Goal: Find contact information

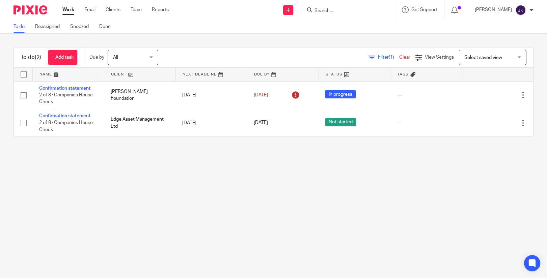
click at [330, 9] on input "Search" at bounding box center [344, 11] width 61 height 6
type input "wells vista"
click button "submit" at bounding box center [0, 0] width 0 height 0
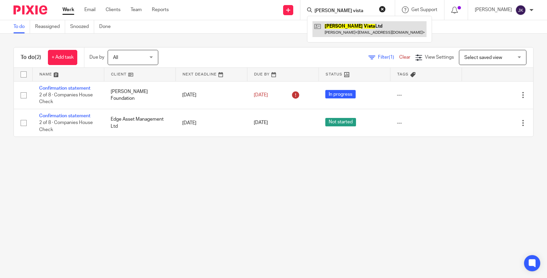
click at [359, 36] on link at bounding box center [369, 29] width 114 height 16
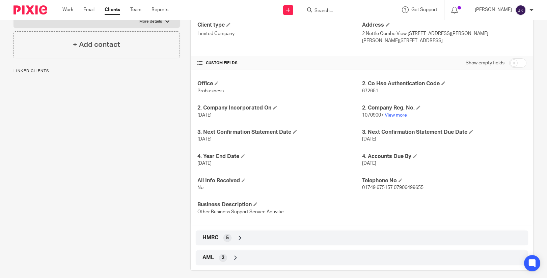
scroll to position [118, 0]
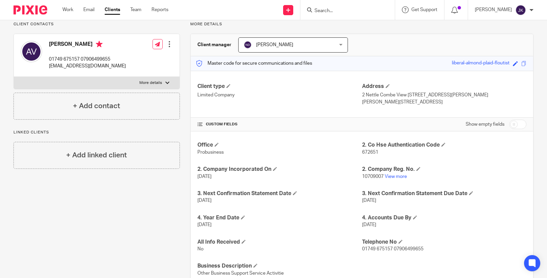
click at [517, 126] on input "checkbox" at bounding box center [517, 124] width 17 height 9
checkbox input "true"
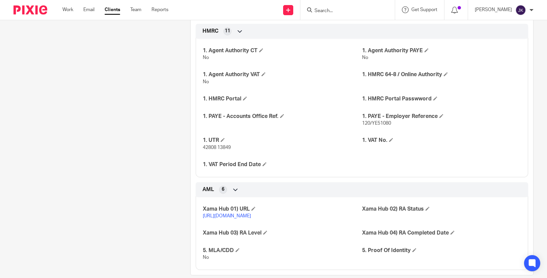
scroll to position [320, 0]
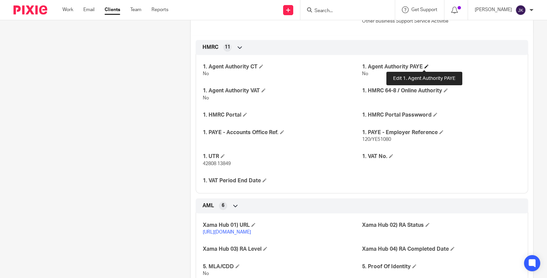
click at [421, 66] on h4 "1. Agent Authority PAYE" at bounding box center [441, 66] width 159 height 7
click at [425, 66] on span at bounding box center [426, 66] width 4 height 4
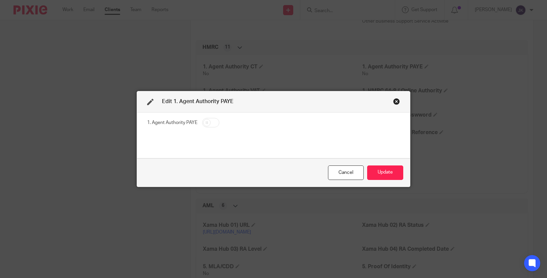
click at [216, 125] on input "checkbox" at bounding box center [210, 122] width 17 height 9
checkbox input "true"
click at [378, 171] on button "Update" at bounding box center [385, 173] width 36 height 15
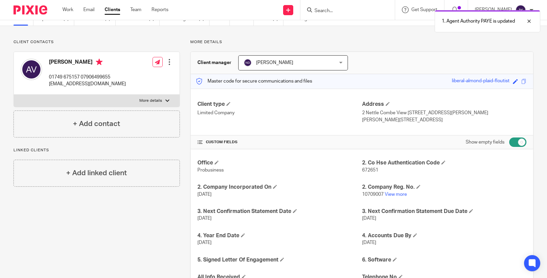
scroll to position [0, 0]
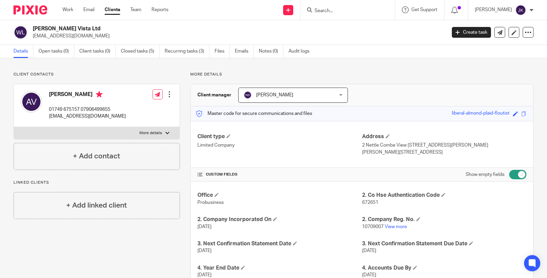
click at [326, 10] on input "Search" at bounding box center [344, 11] width 61 height 6
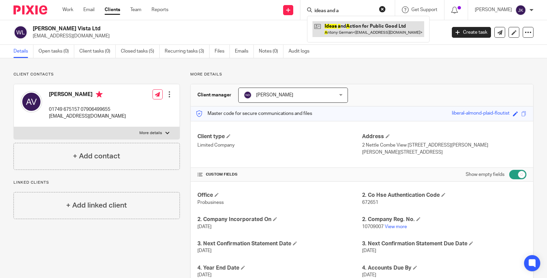
type input "ideas and a"
click at [338, 31] on link at bounding box center [368, 29] width 112 height 16
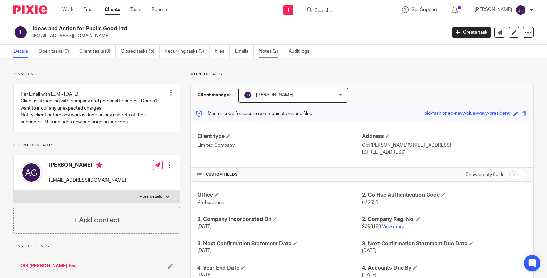
click at [265, 46] on link "Notes (2)" at bounding box center [271, 51] width 25 height 13
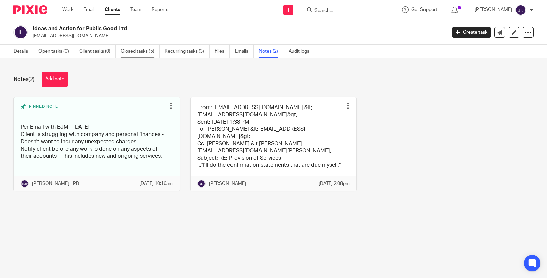
click at [150, 51] on link "Closed tasks (5)" at bounding box center [140, 51] width 39 height 13
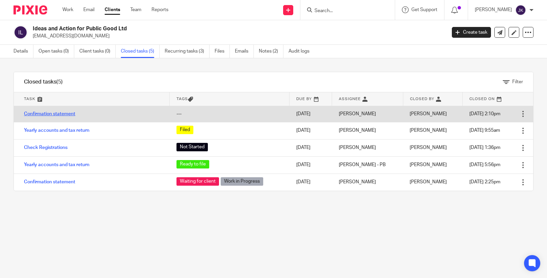
click at [67, 112] on link "Confirmation statement" at bounding box center [49, 114] width 51 height 5
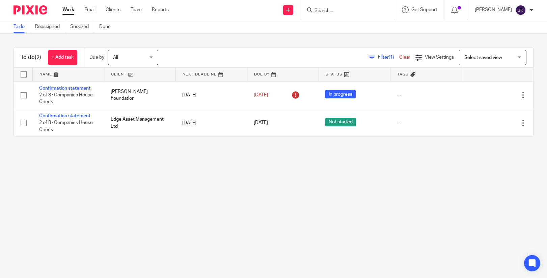
click at [322, 15] on div at bounding box center [347, 10] width 94 height 20
click at [323, 8] on input "Search" at bounding box center [344, 11] width 61 height 6
type input "ideas"
click at [336, 30] on link at bounding box center [369, 29] width 114 height 16
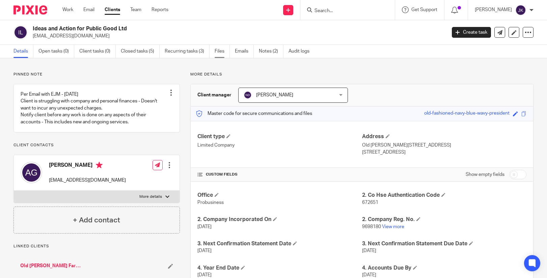
click at [219, 54] on link "Files" at bounding box center [222, 51] width 15 height 13
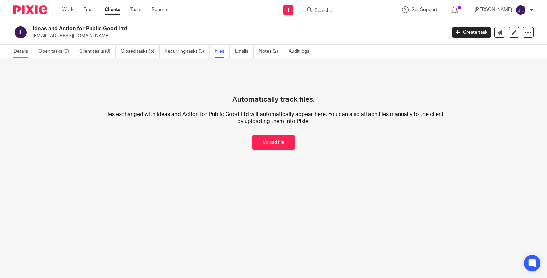
click at [26, 52] on link "Details" at bounding box center [23, 51] width 20 height 13
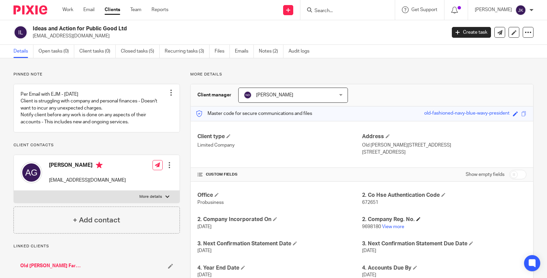
click at [386, 223] on h4 "2. Company Reg. No." at bounding box center [444, 219] width 164 height 7
click at [386, 224] on p "9698180 View more" at bounding box center [444, 227] width 164 height 7
click at [387, 228] on link "View more" at bounding box center [393, 227] width 22 height 5
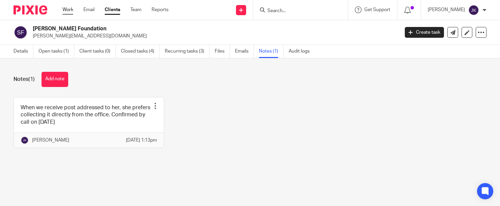
click at [65, 10] on link "Work" at bounding box center [67, 9] width 11 height 7
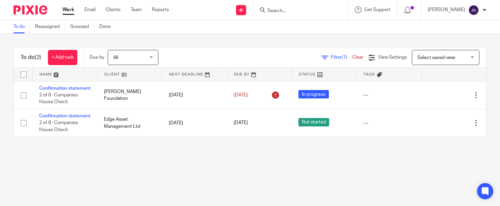
click at [275, 9] on input "Search" at bounding box center [296, 11] width 61 height 6
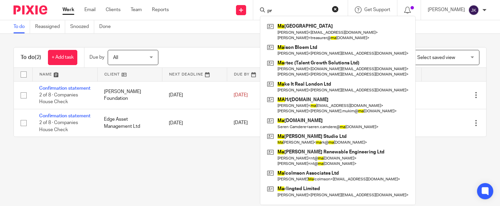
type input "p"
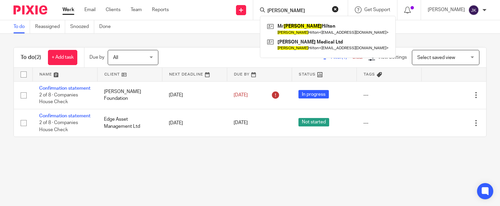
type input "malcolm"
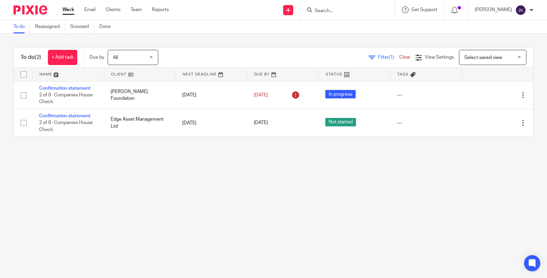
click at [340, 13] on input "Search" at bounding box center [344, 11] width 61 height 6
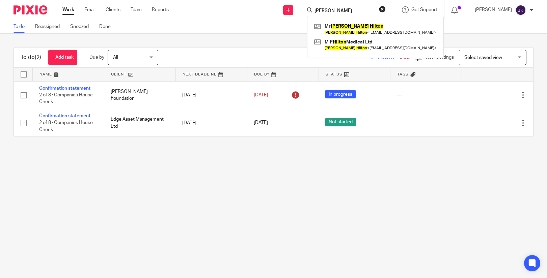
type input "malcolm hilton"
click button "submit" at bounding box center [0, 0] width 0 height 0
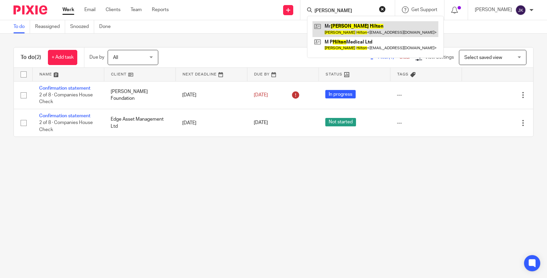
click at [359, 34] on link at bounding box center [375, 29] width 126 height 16
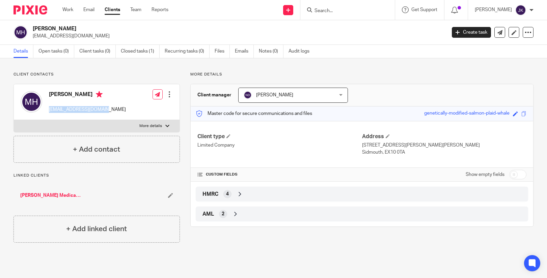
drag, startPoint x: 104, startPoint y: 110, endPoint x: 50, endPoint y: 110, distance: 54.0
click at [50, 110] on div "[PERSON_NAME] [EMAIL_ADDRESS][DOMAIN_NAME] Edit contact Create client from cont…" at bounding box center [97, 102] width 166 height 36
copy p "[EMAIL_ADDRESS][DOMAIN_NAME]"
click at [314, 12] on input "Search" at bounding box center [344, 11] width 61 height 6
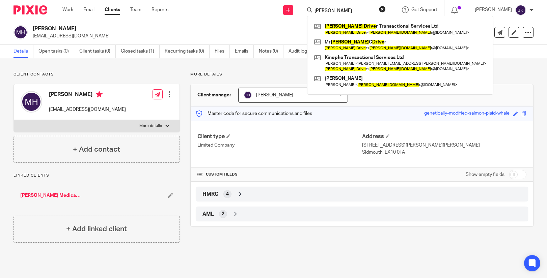
type input "[PERSON_NAME]"
click button "submit" at bounding box center [0, 0] width 0 height 0
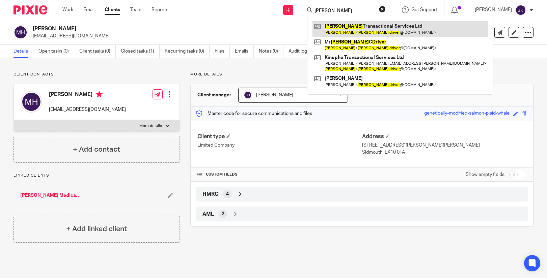
click at [316, 26] on link at bounding box center [399, 29] width 175 height 16
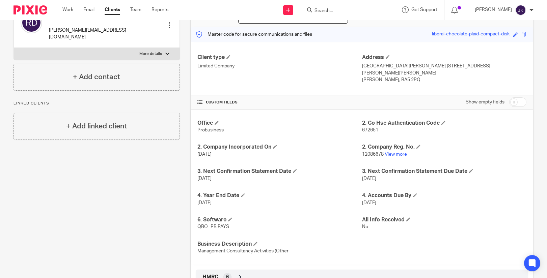
scroll to position [67, 0]
